Goal: Task Accomplishment & Management: Complete application form

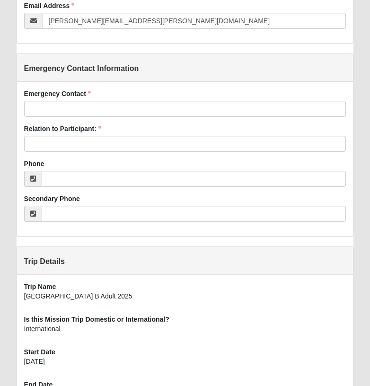
scroll to position [444, 0]
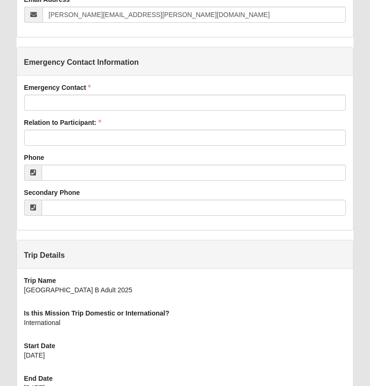
click at [137, 94] on div "Emergency Contact Emergency Contact is required." at bounding box center [185, 97] width 322 height 28
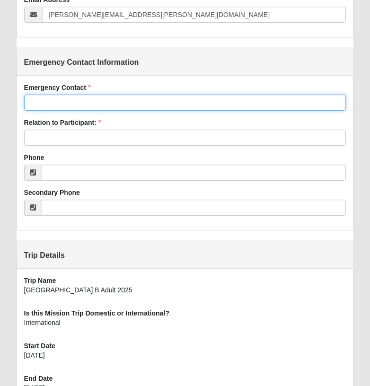
click at [124, 103] on input "Emergency Contact" at bounding box center [185, 103] width 322 height 16
type input "Lauren Vereen"
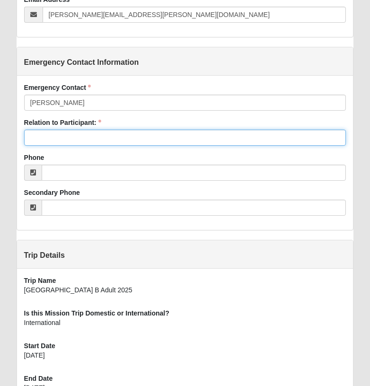
click at [89, 138] on input "Relation to Participant:" at bounding box center [185, 137] width 322 height 16
type input "sister"
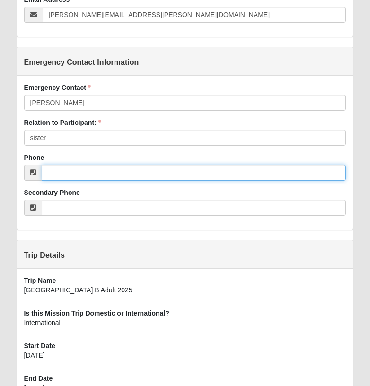
click at [77, 171] on input "Phone" at bounding box center [194, 172] width 304 height 16
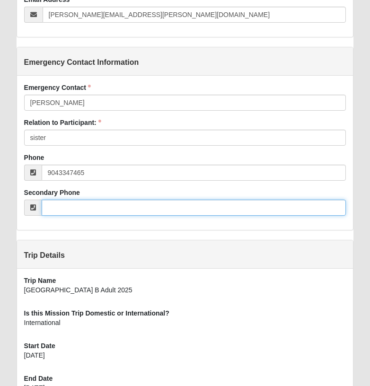
type input "(904) 334-7465"
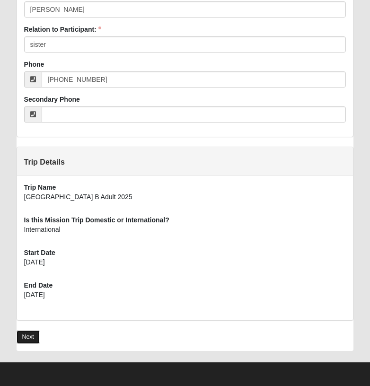
click at [28, 341] on link "Next" at bounding box center [28, 337] width 23 height 14
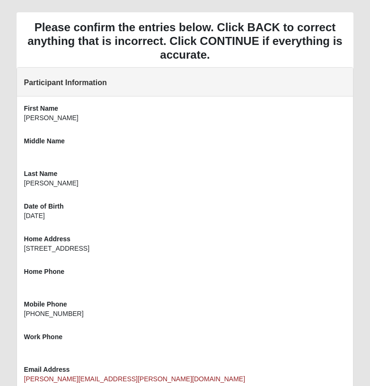
scroll to position [452, 0]
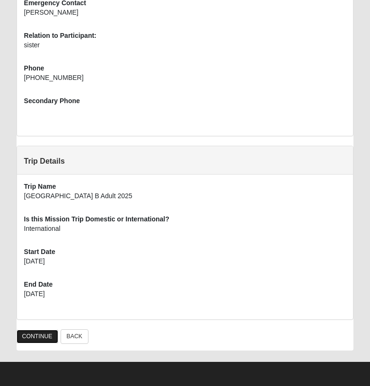
click at [38, 335] on link "CONTINUE" at bounding box center [38, 336] width 42 height 14
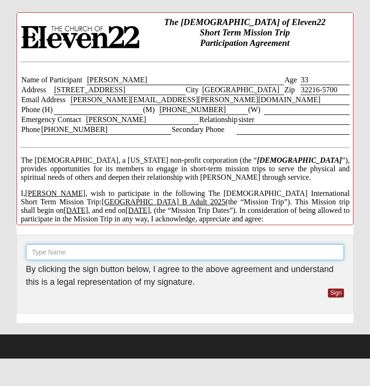
click at [254, 250] on input "text" at bounding box center [185, 252] width 318 height 16
type input "Melissa Vereen"
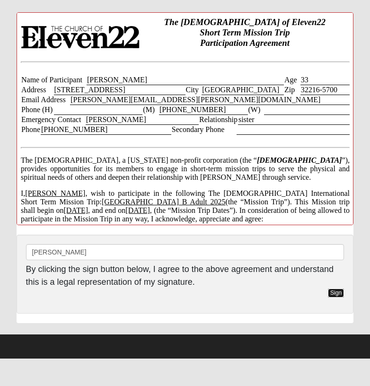
click at [333, 293] on link "Sign" at bounding box center [335, 292] width 17 height 9
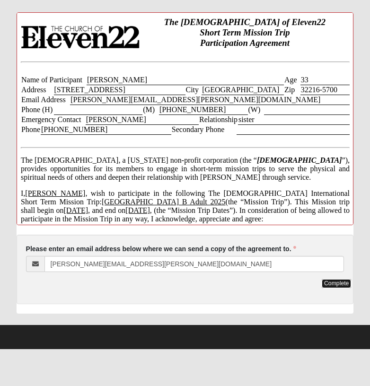
click at [333, 282] on link "Complete" at bounding box center [335, 283] width 29 height 9
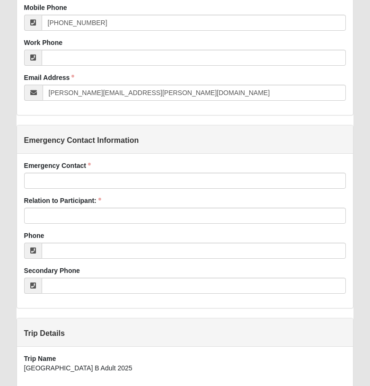
scroll to position [369, 0]
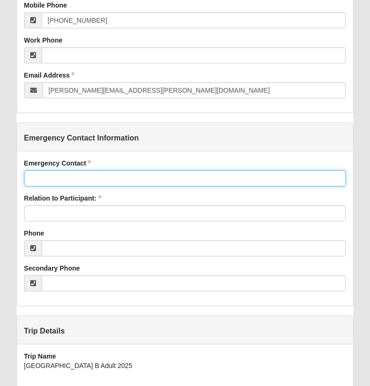
click at [87, 173] on input "Emergency Contact" at bounding box center [185, 178] width 322 height 16
type input "[PERSON_NAME]"
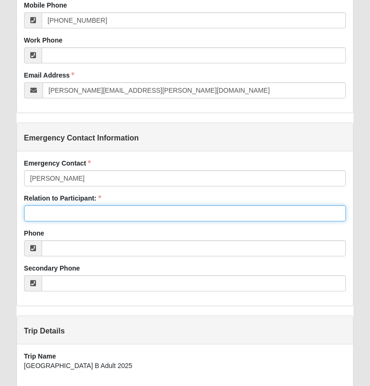
click at [84, 211] on input "Relation to Participant:" at bounding box center [185, 213] width 322 height 16
type input "sister"
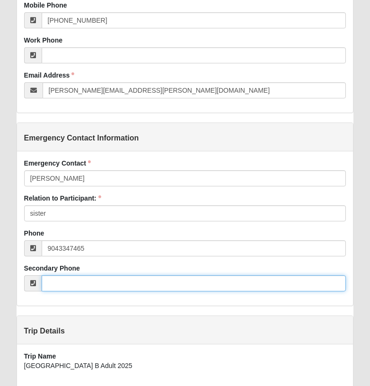
type input "[PHONE_NUMBER]"
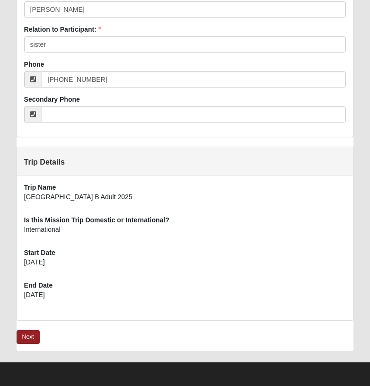
click at [30, 335] on link "Next" at bounding box center [28, 337] width 23 height 14
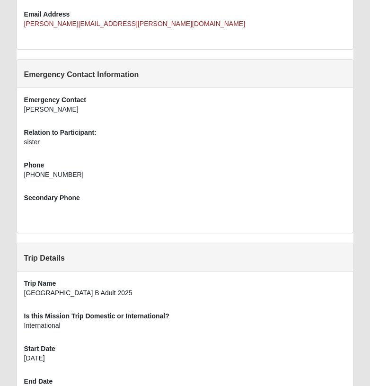
scroll to position [452, 0]
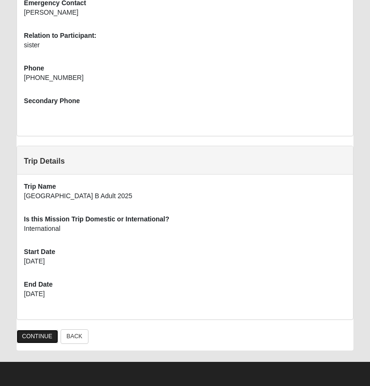
click at [43, 330] on link "CONTINUE" at bounding box center [38, 336] width 42 height 14
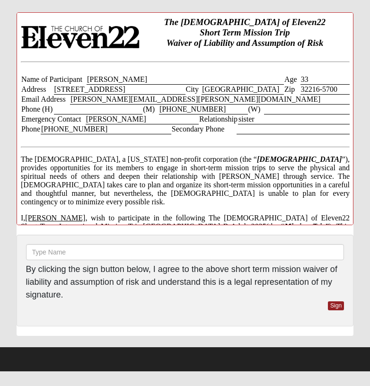
click at [270, 261] on div "Please enter a signature By clicking the sign button below, I agree to the abov…" at bounding box center [185, 280] width 318 height 73
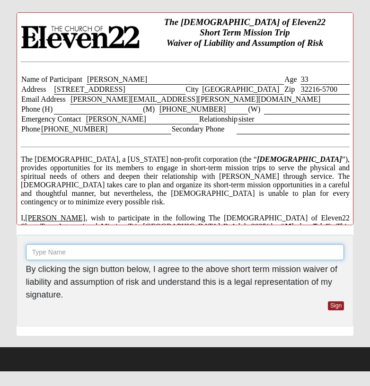
click at [265, 252] on input "text" at bounding box center [185, 252] width 318 height 16
type input "Melissa Vereen"
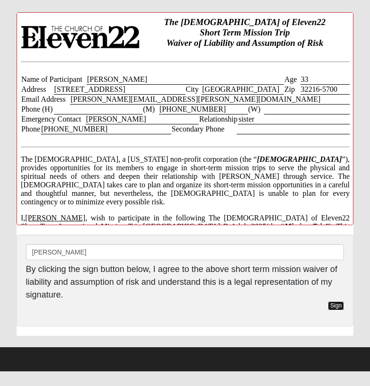
click at [338, 303] on link "Sign" at bounding box center [335, 305] width 17 height 9
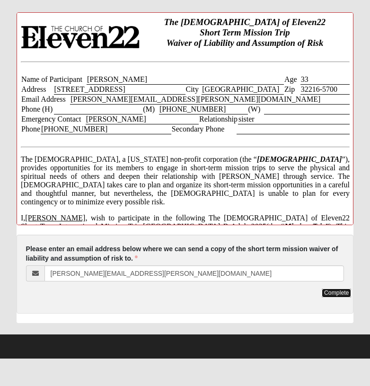
click at [329, 295] on link "Complete" at bounding box center [335, 292] width 29 height 9
